Goal: Task Accomplishment & Management: Manage account settings

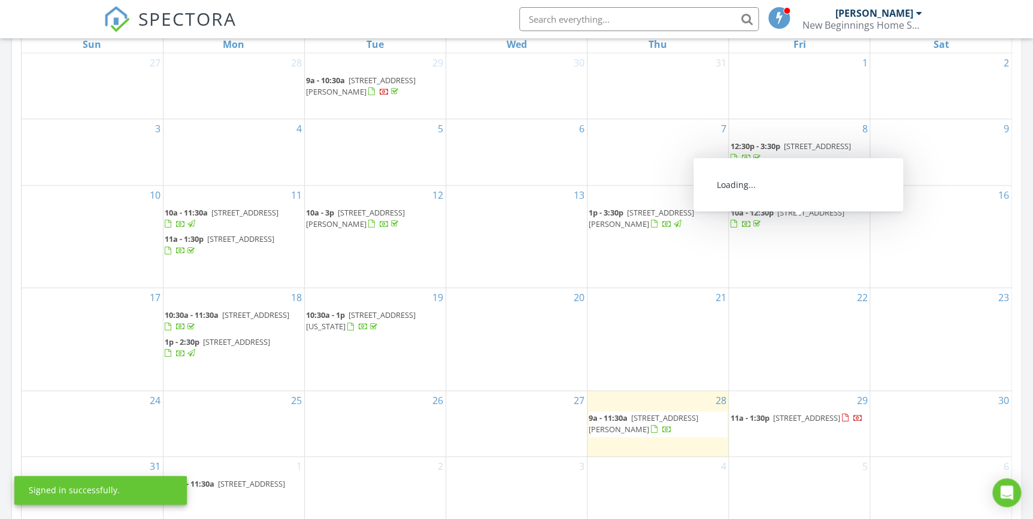
scroll to position [762, 0]
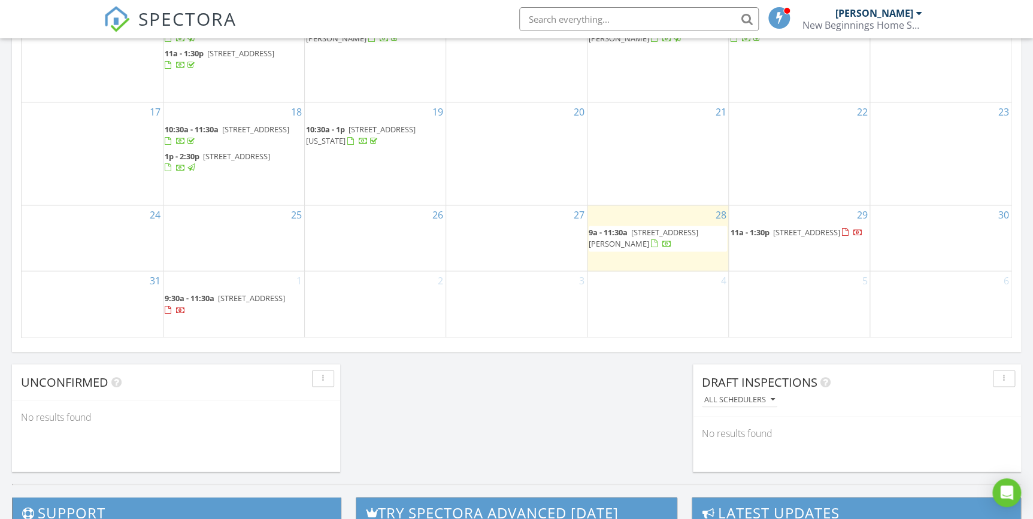
click at [776, 234] on span "1468 19th St, Sarasota 34234" at bounding box center [806, 232] width 67 height 11
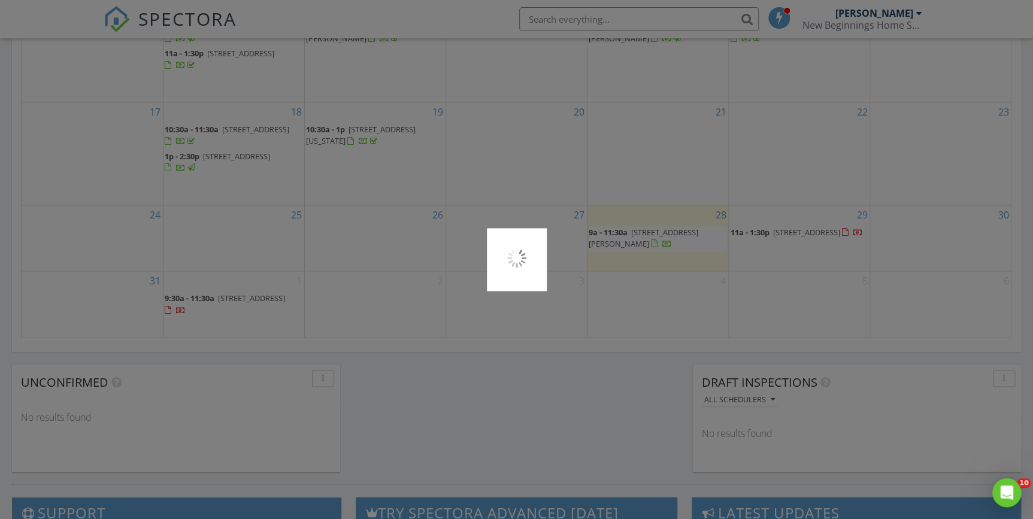
scroll to position [0, 0]
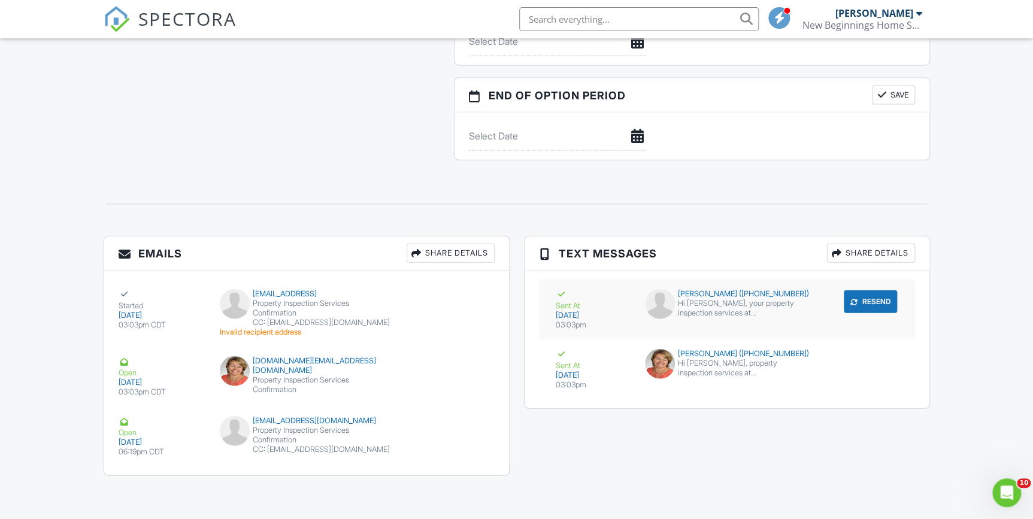
click at [878, 291] on button "Resend" at bounding box center [870, 302] width 53 height 23
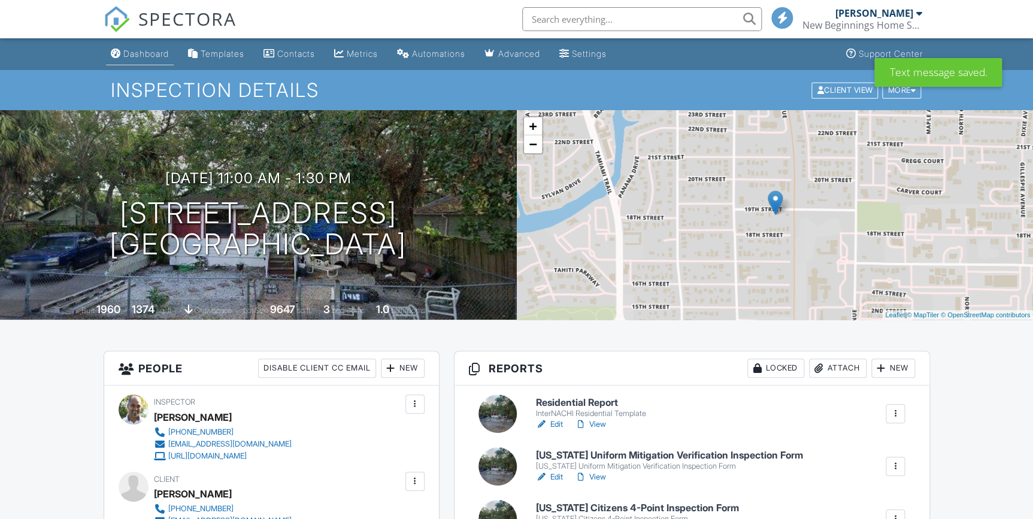
click at [143, 51] on div "Dashboard" at bounding box center [146, 54] width 46 height 10
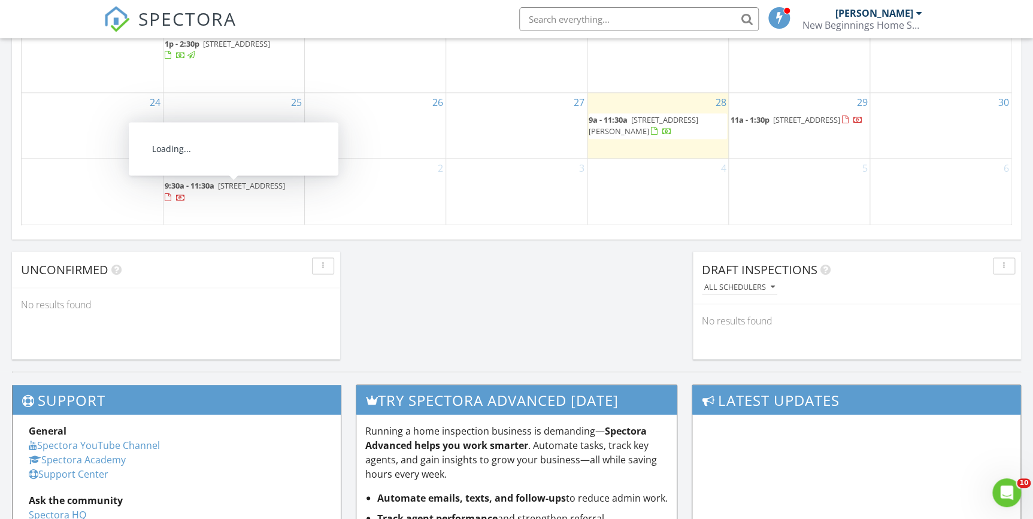
click at [228, 190] on span "4507 9th St W 2 A, Bradenton 34207" at bounding box center [251, 185] width 67 height 11
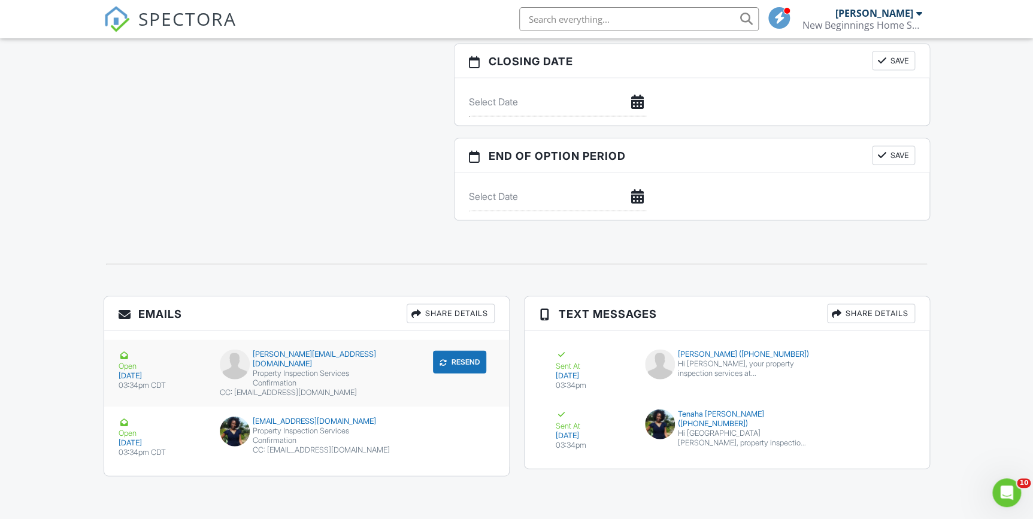
click at [460, 350] on button "Resend" at bounding box center [459, 361] width 53 height 23
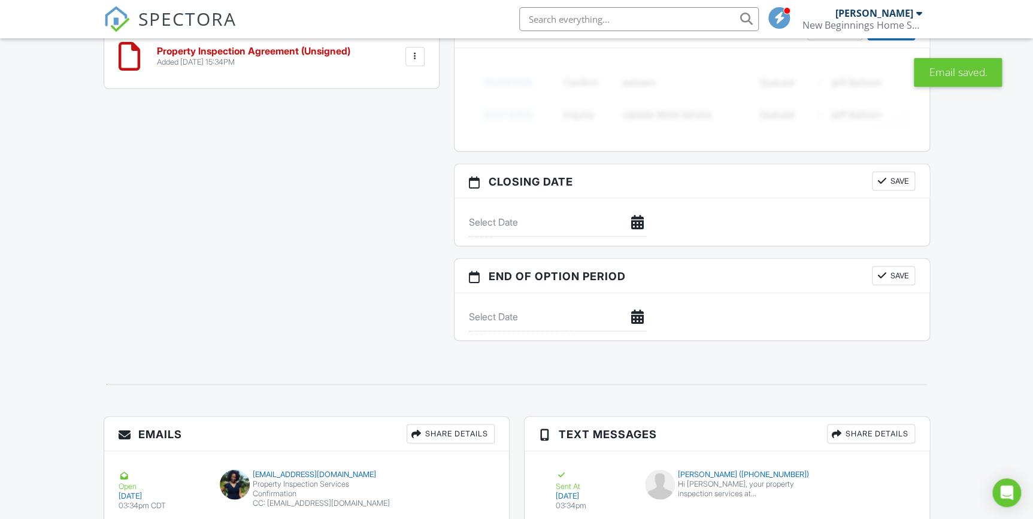
scroll to position [1105, 0]
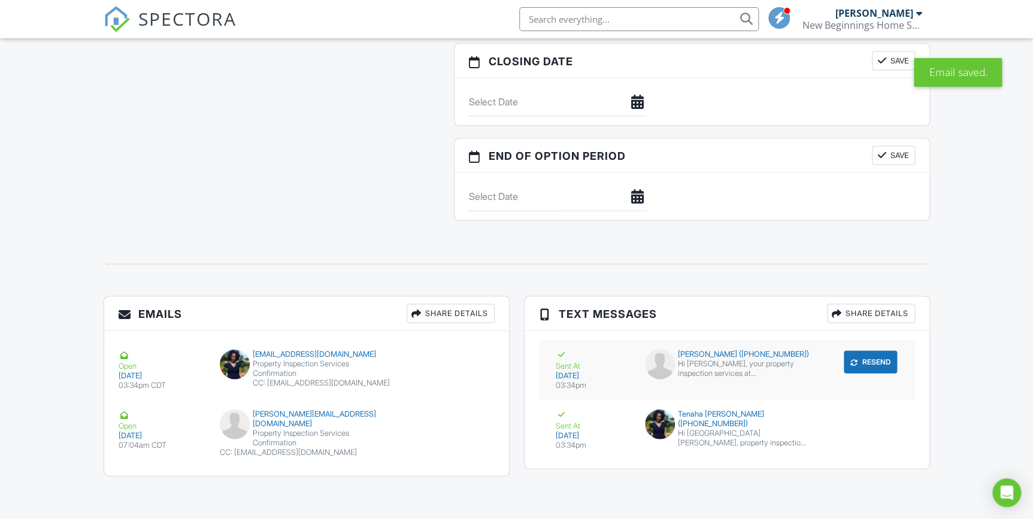
click at [879, 355] on button "Resend" at bounding box center [870, 361] width 53 height 23
